Goal: Communication & Community: Answer question/provide support

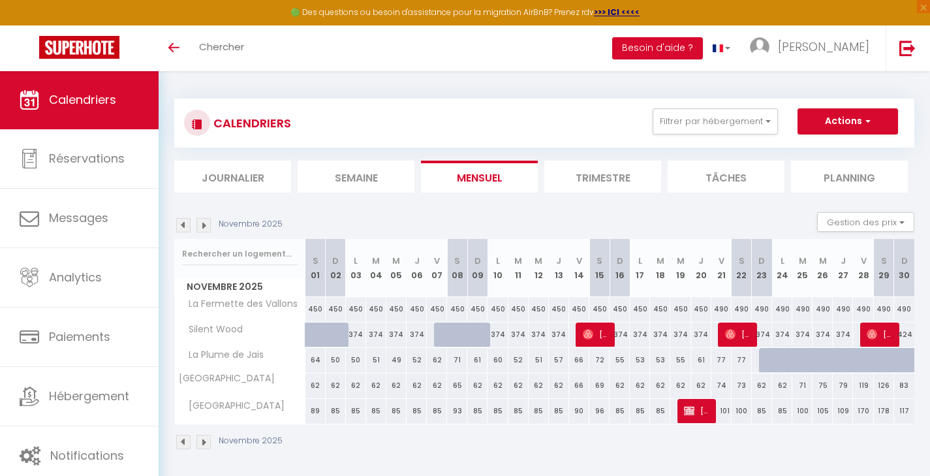
click at [179, 223] on img at bounding box center [183, 225] width 14 height 14
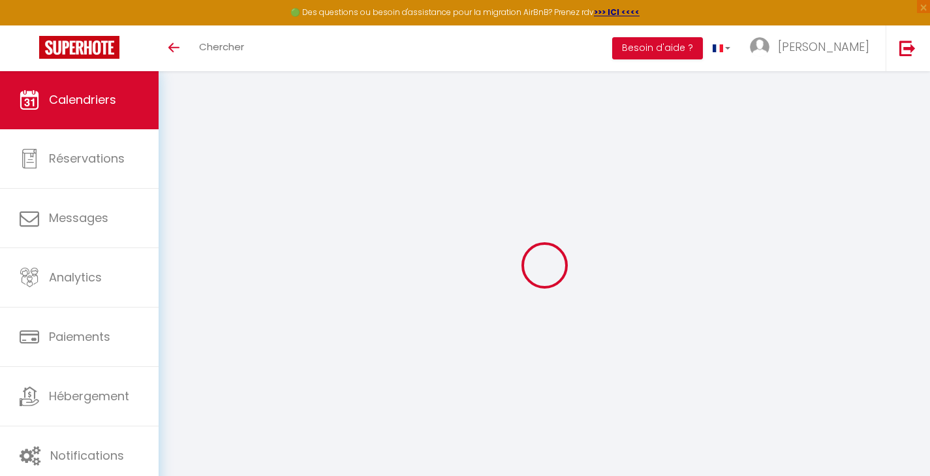
select select "0"
select select "33530"
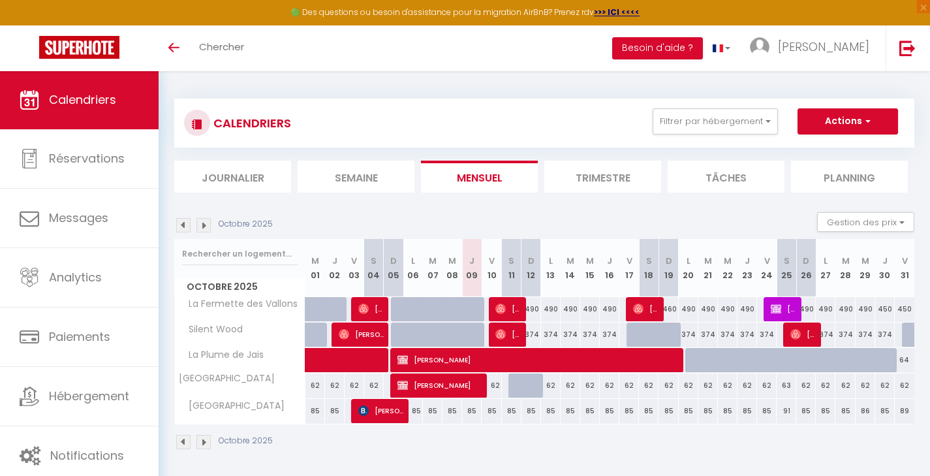
click at [650, 305] on span "[PERSON_NAME]" at bounding box center [646, 308] width 26 height 25
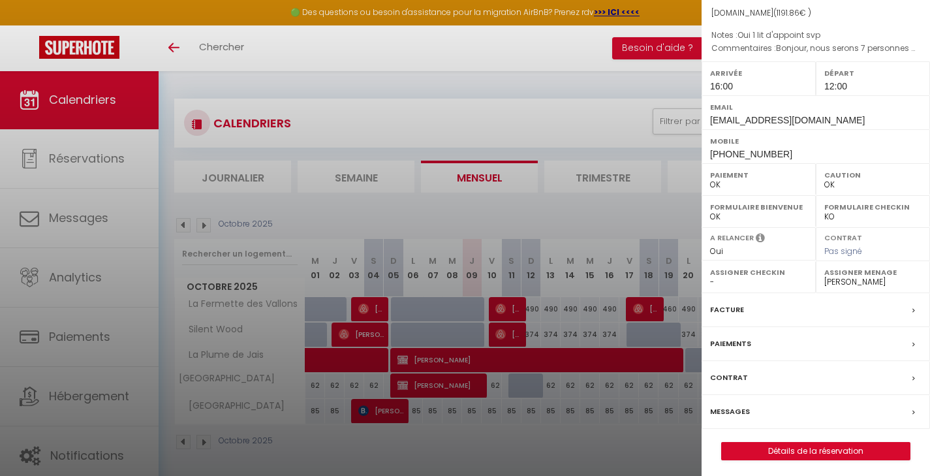
scroll to position [70, 0]
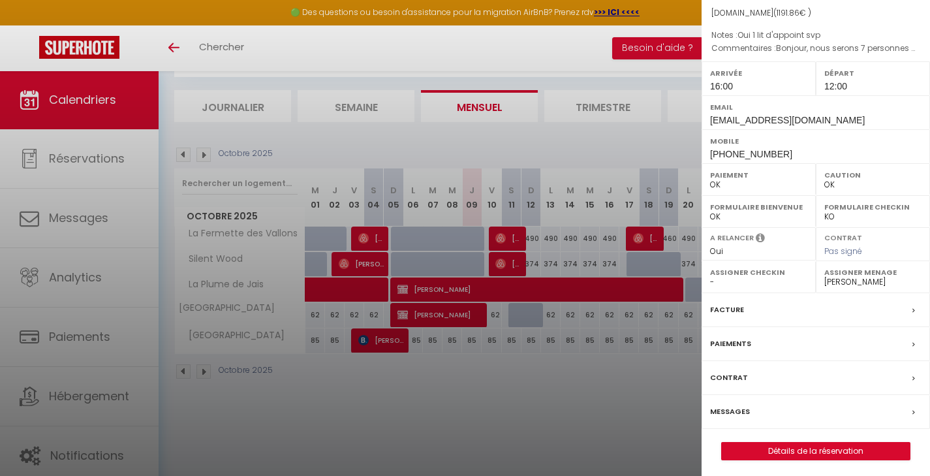
click at [727, 405] on label "Messages" at bounding box center [730, 412] width 40 height 14
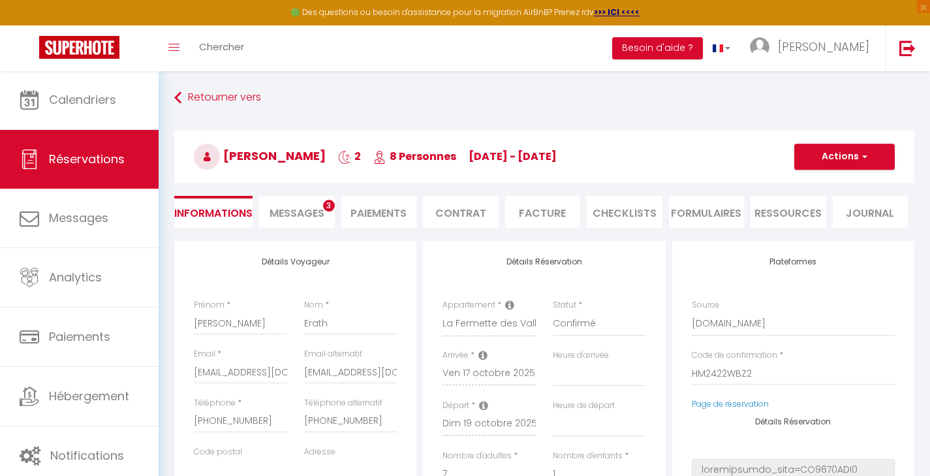
select select
checkbox input "false"
select select
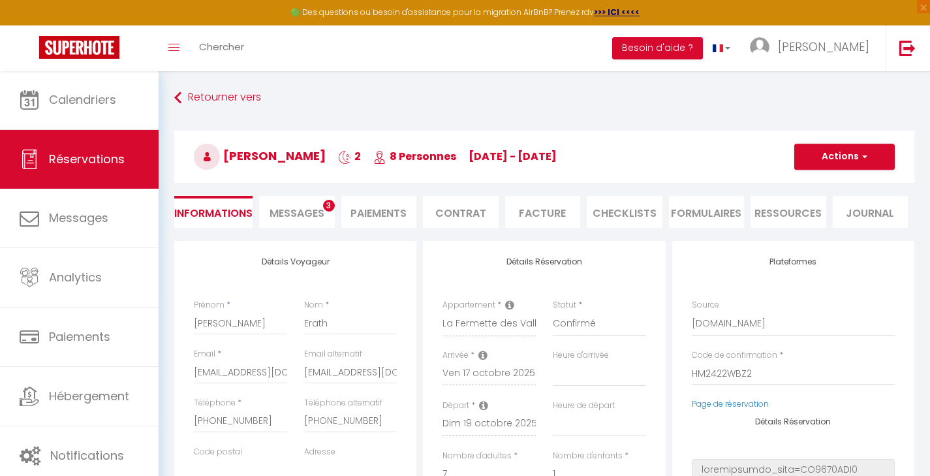
select select
checkbox input "false"
type \ "Bonjour, nous serons 7 personnes avec 1 enfant et potentiellement 1 chien le [D…"
type enfants\)\?1 "Oui 1 lit d'appoint svp"
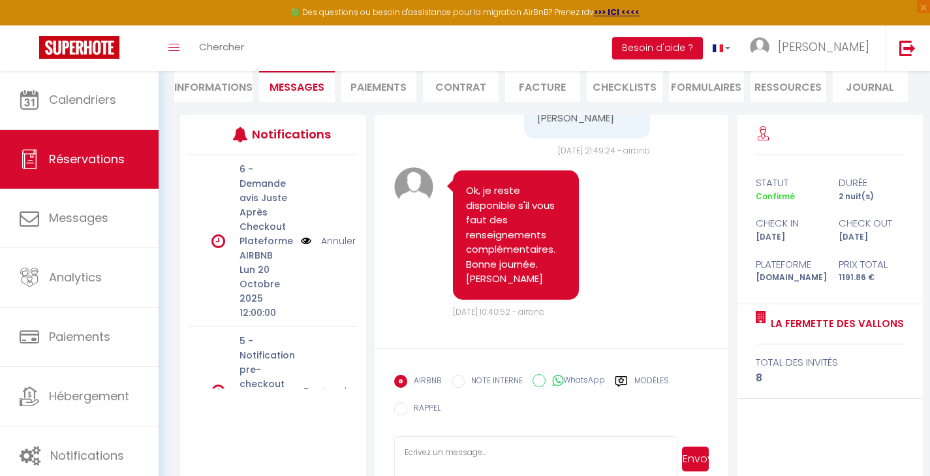
scroll to position [157, 0]
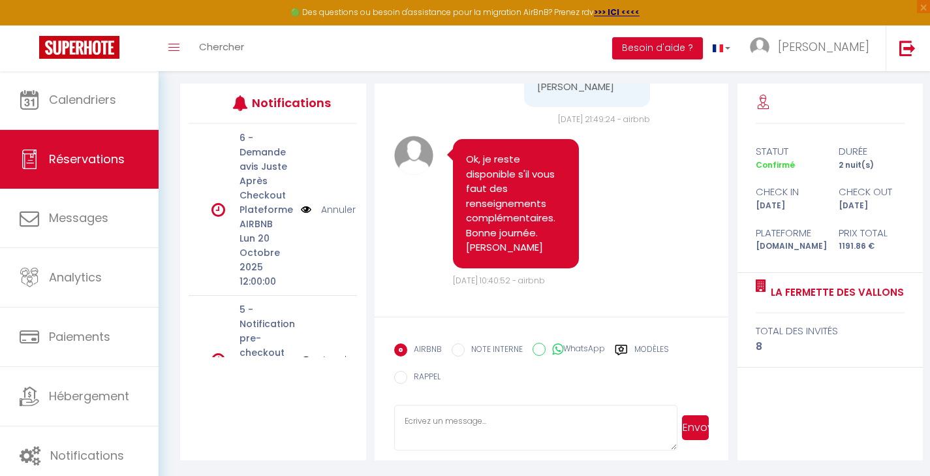
click at [476, 423] on textarea at bounding box center [536, 428] width 284 height 46
click at [568, 433] on textarea "Bonjour [PERSON_NAME], c'est [PERSON_NAME] de la Fermette des Vallons! Je viens…" at bounding box center [536, 428] width 284 height 46
click at [661, 433] on textarea "Bonjour [PERSON_NAME], c'est [PERSON_NAME] de la Fermette des Vallons! Je viens…" at bounding box center [536, 428] width 284 height 46
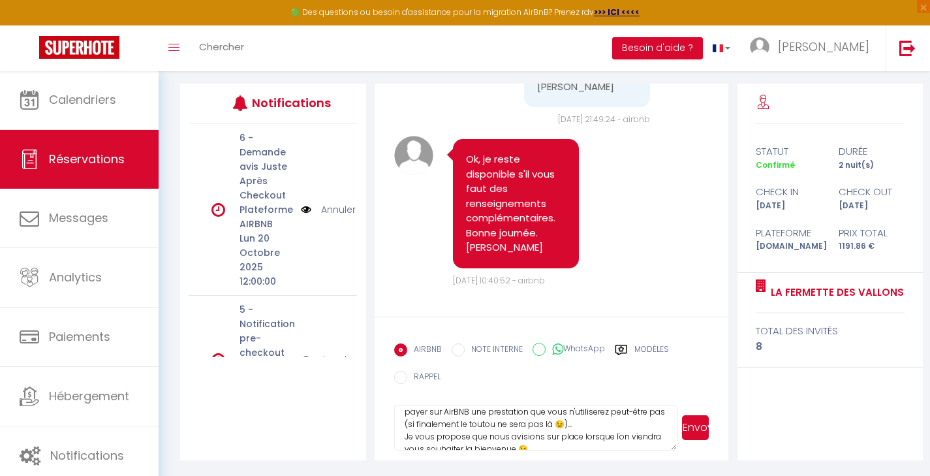
scroll to position [95, 0]
type textarea "Bonjour [PERSON_NAME], c'est [PERSON_NAME] de la Fermette des Vallons! Je viens…"
click at [542, 348] on input "WhatsApp" at bounding box center [538, 349] width 13 height 13
radio input "true"
radio input "false"
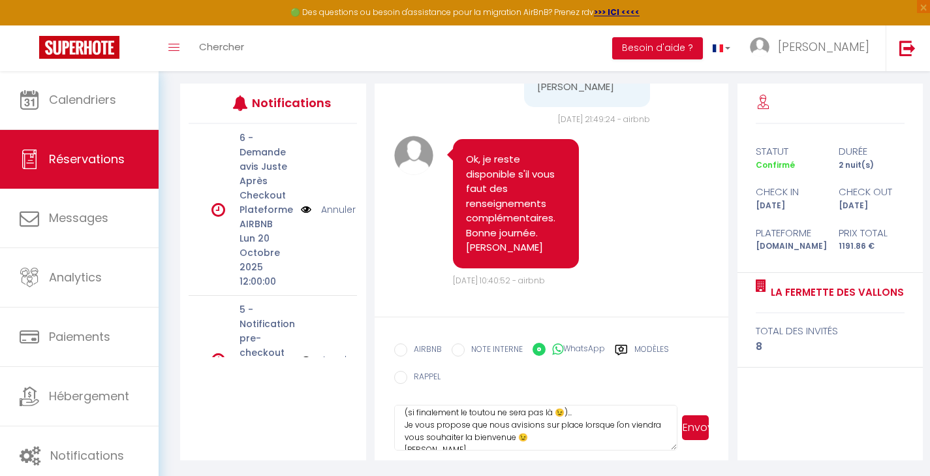
click at [703, 430] on button "Envoyer" at bounding box center [695, 427] width 27 height 25
